Goal: Task Accomplishment & Management: Manage account settings

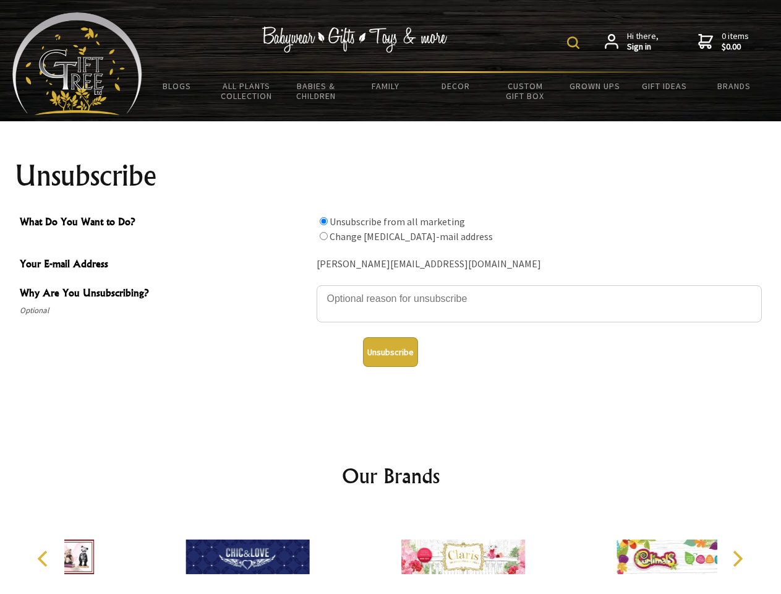
click at [575, 43] on img at bounding box center [573, 42] width 12 height 12
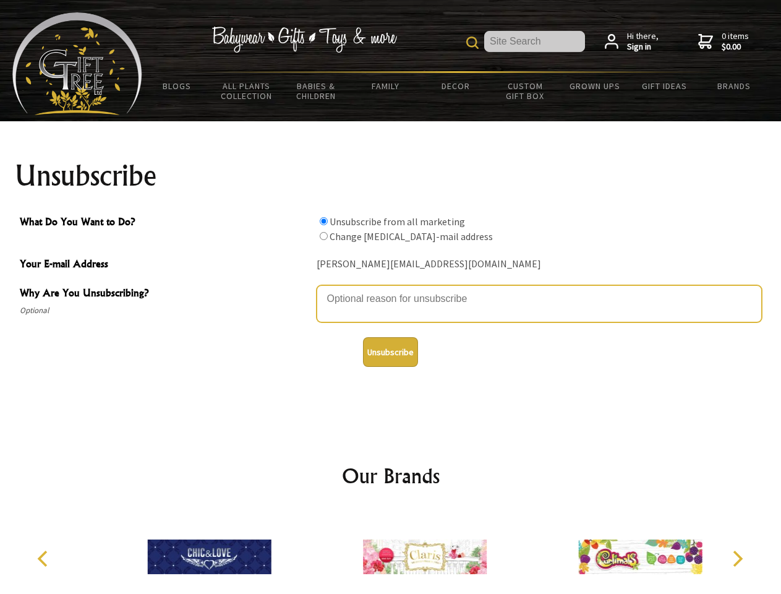
click at [391, 289] on textarea "Why Are You Unsubscribing?" at bounding box center [539, 303] width 445 height 37
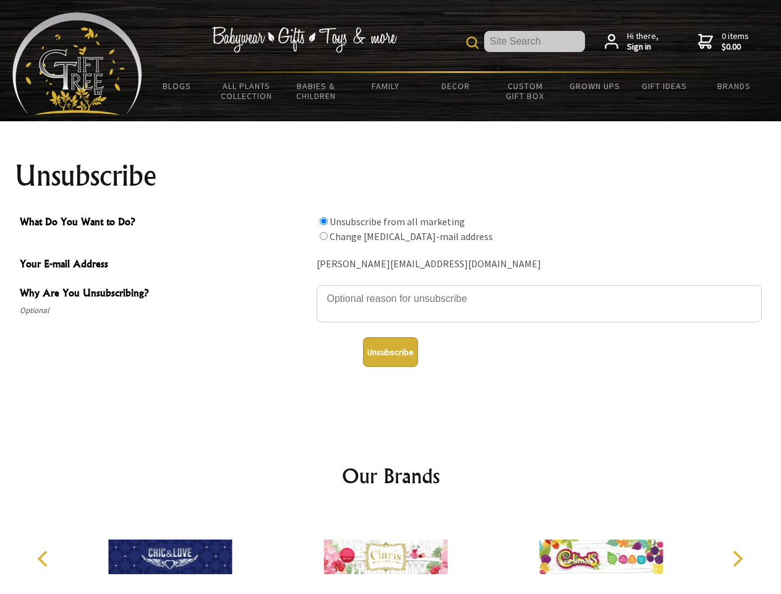
click at [323, 221] on input "What Do You Want to Do?" at bounding box center [324, 221] width 8 height 8
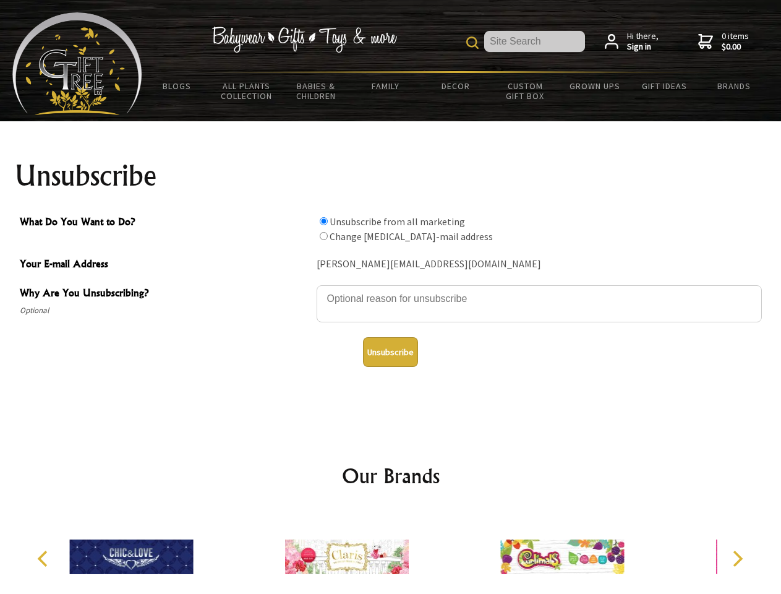
click at [323, 236] on input "What Do You Want to Do?" at bounding box center [324, 236] width 8 height 8
radio input "true"
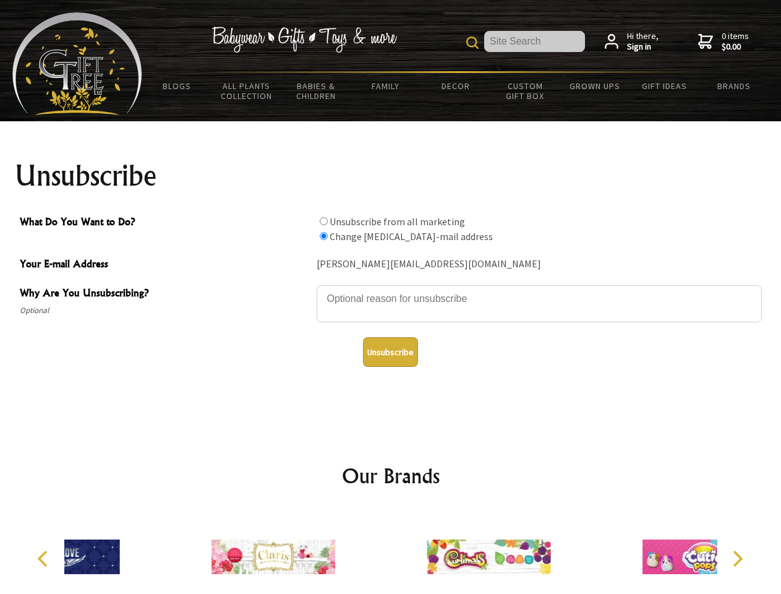
click at [390, 352] on button "Unsubscribe" at bounding box center [390, 352] width 55 height 30
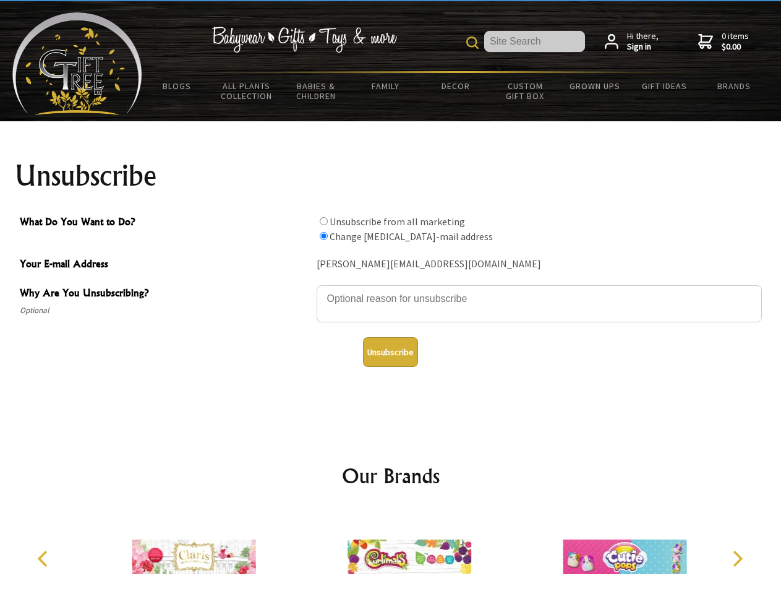
click at [391, 551] on img at bounding box center [409, 556] width 124 height 93
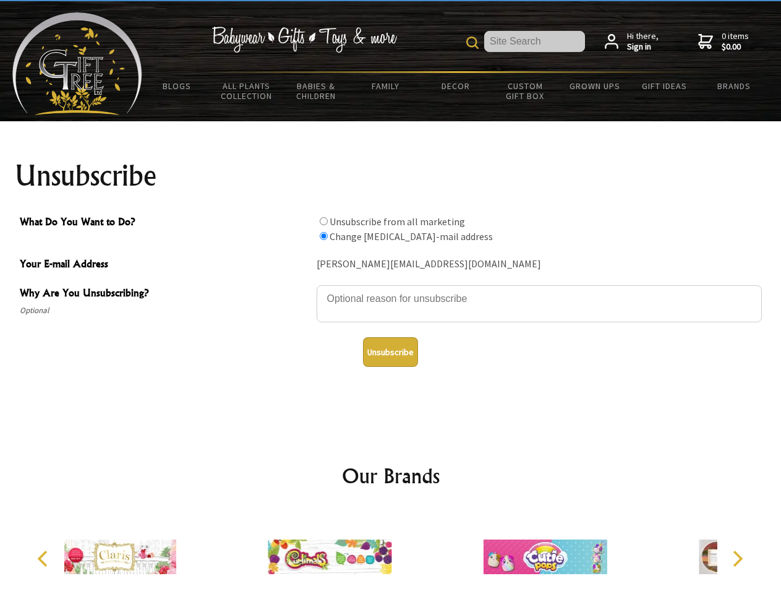
click at [45, 558] on icon "Previous" at bounding box center [44, 558] width 16 height 16
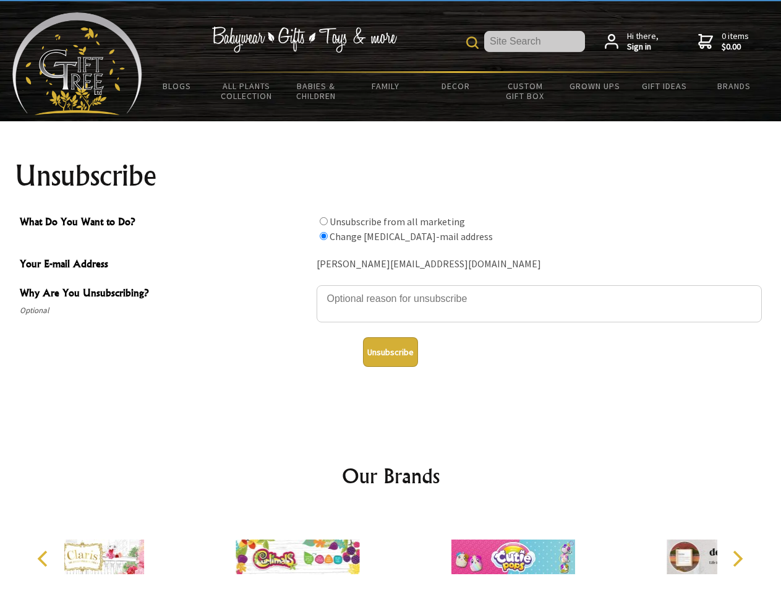
click at [737, 558] on icon "Next" at bounding box center [736, 558] width 16 height 16
